Goal: Transaction & Acquisition: Purchase product/service

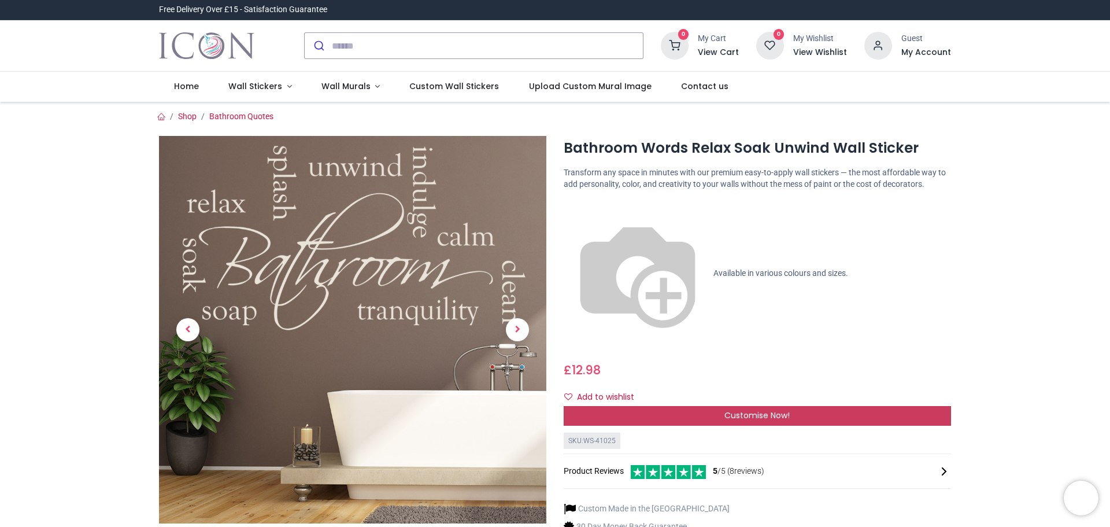
click at [736, 409] on span "Customise Now!" at bounding box center [756, 415] width 65 height 12
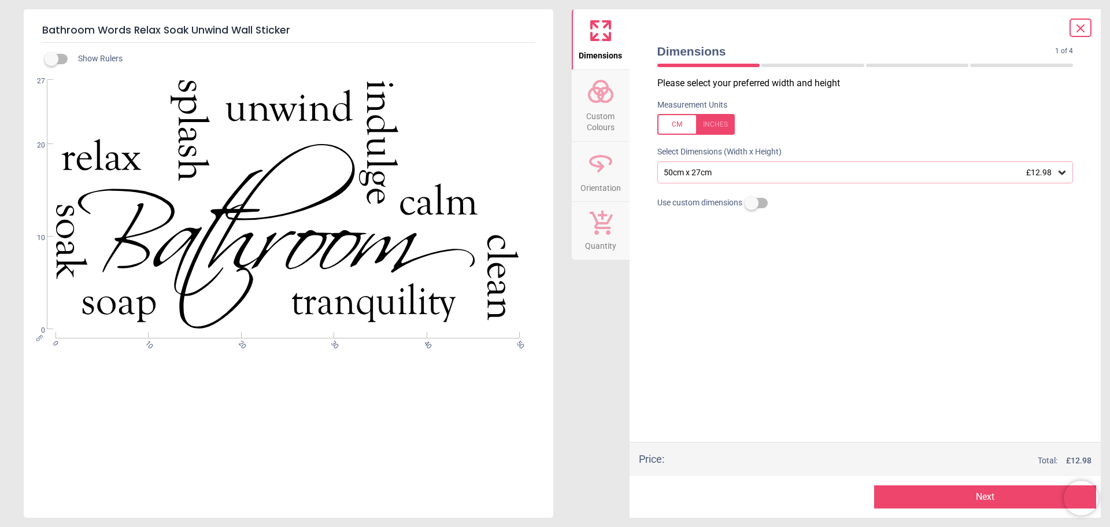
click at [1061, 174] on icon at bounding box center [1061, 172] width 7 height 4
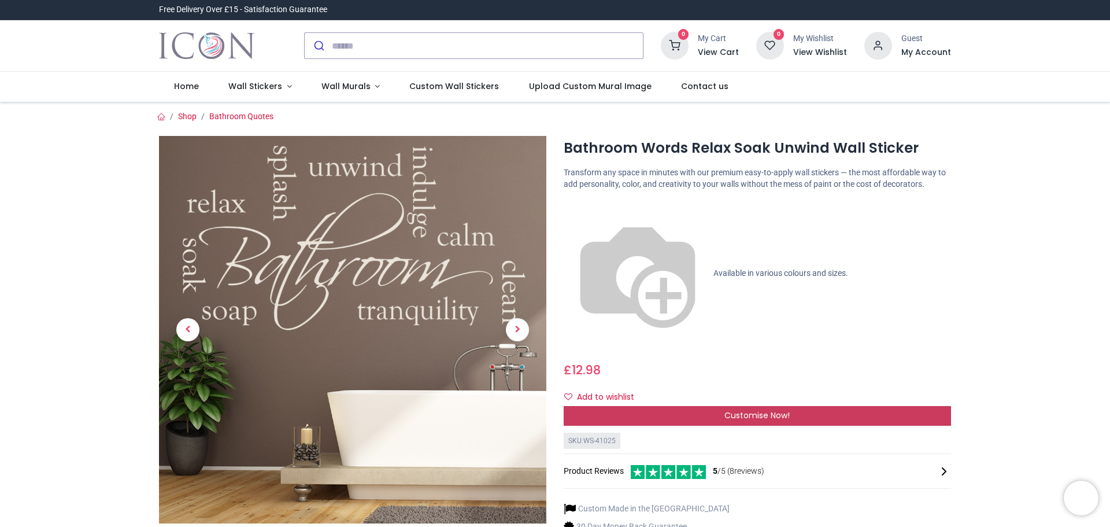
click at [778, 406] on div "Customise Now!" at bounding box center [757, 416] width 387 height 20
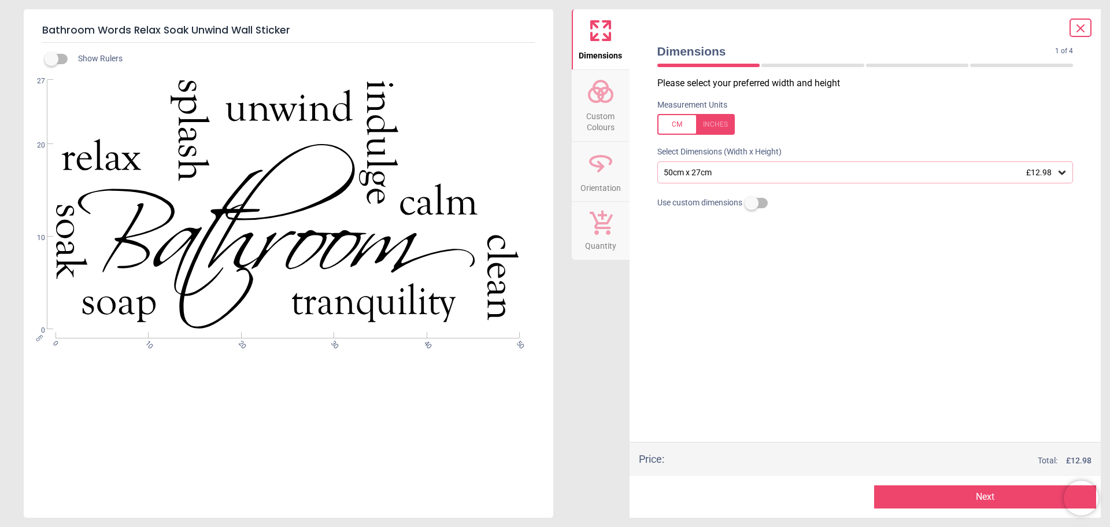
click at [1063, 175] on icon at bounding box center [1061, 172] width 7 height 4
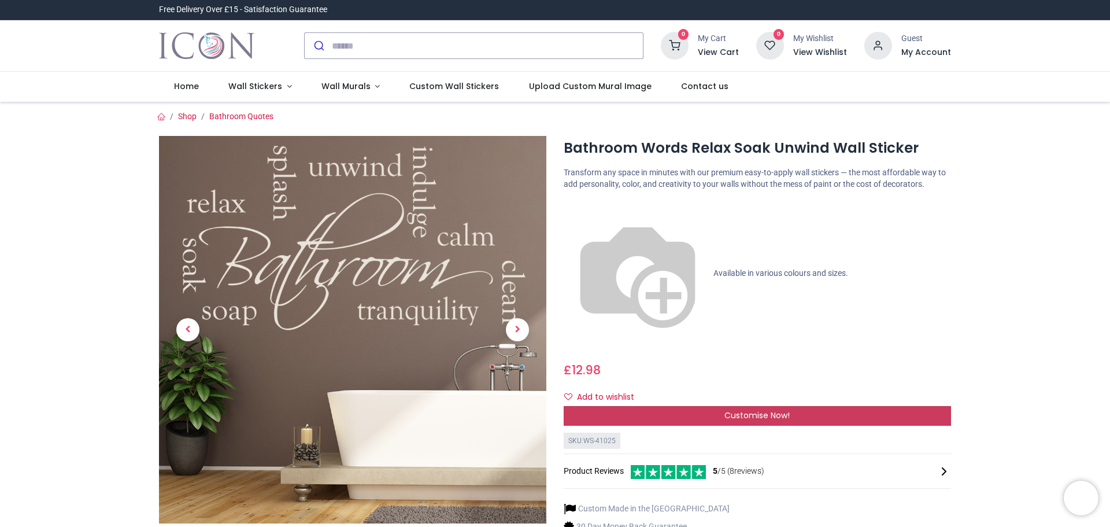
click at [823, 406] on div "Customise Now!" at bounding box center [757, 416] width 387 height 20
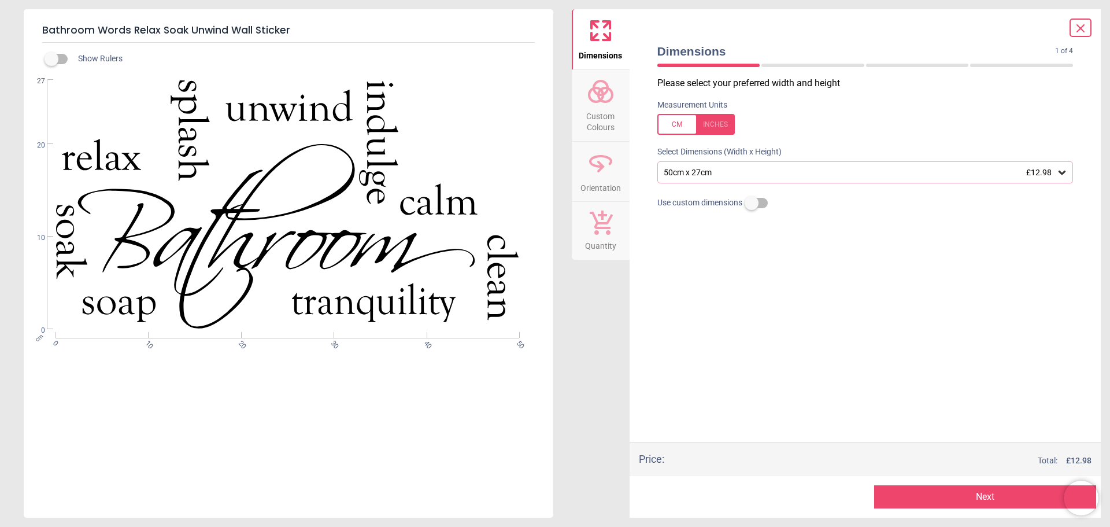
click at [1062, 175] on icon at bounding box center [1061, 172] width 7 height 4
